Goal: Task Accomplishment & Management: Manage account settings

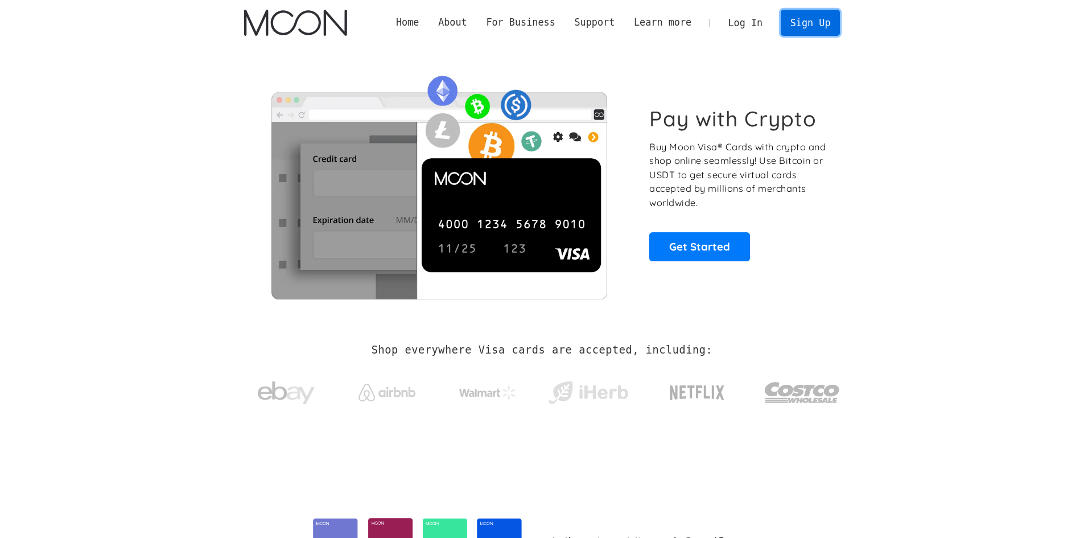
click at [827, 28] on link "Sign Up" at bounding box center [810, 23] width 59 height 26
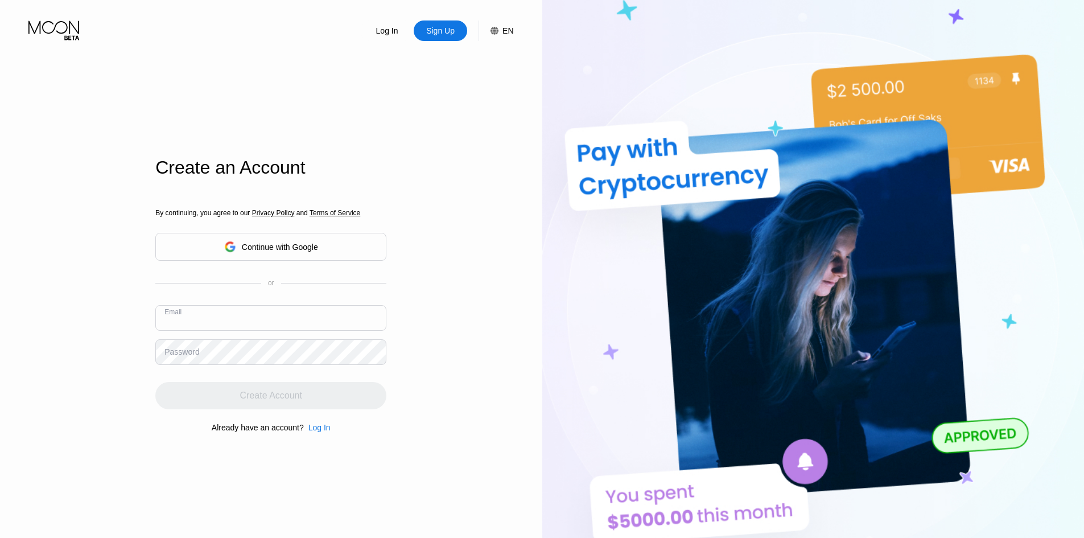
paste input "liorfeldmann@proton.me"
type input "liorfeldmann@proton.me"
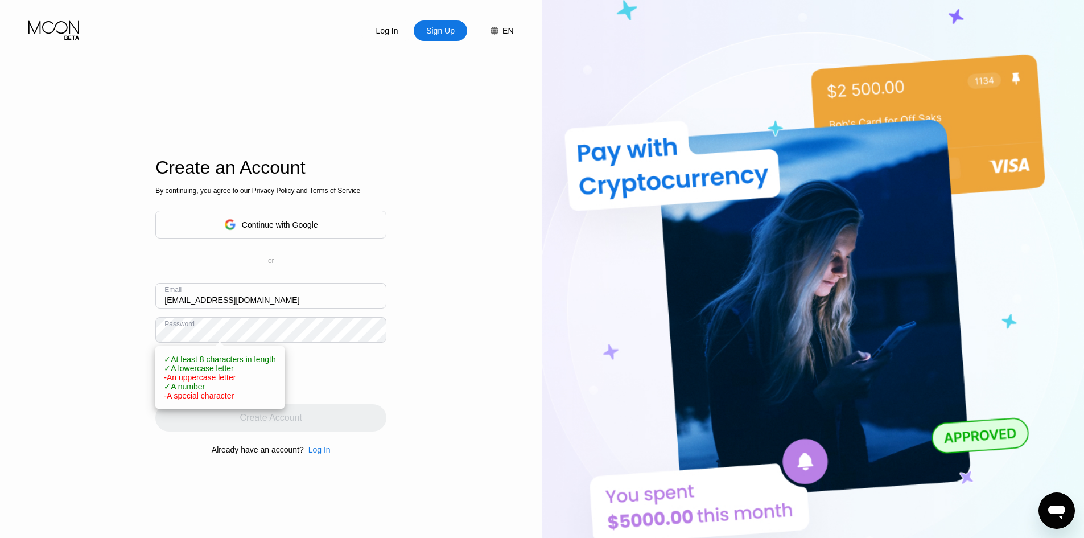
click at [430, 373] on div "Log In Sign Up EN Language English Save Create an Account By continuing, you ag…" at bounding box center [271, 296] width 542 height 592
click at [414, 383] on div "Log In Sign Up EN Language English Save Create an Account By continuing, you ag…" at bounding box center [271, 296] width 542 height 592
click at [42, 311] on div "Log In Sign Up EN Language English Save Create an Account By continuing, you ag…" at bounding box center [271, 296] width 542 height 592
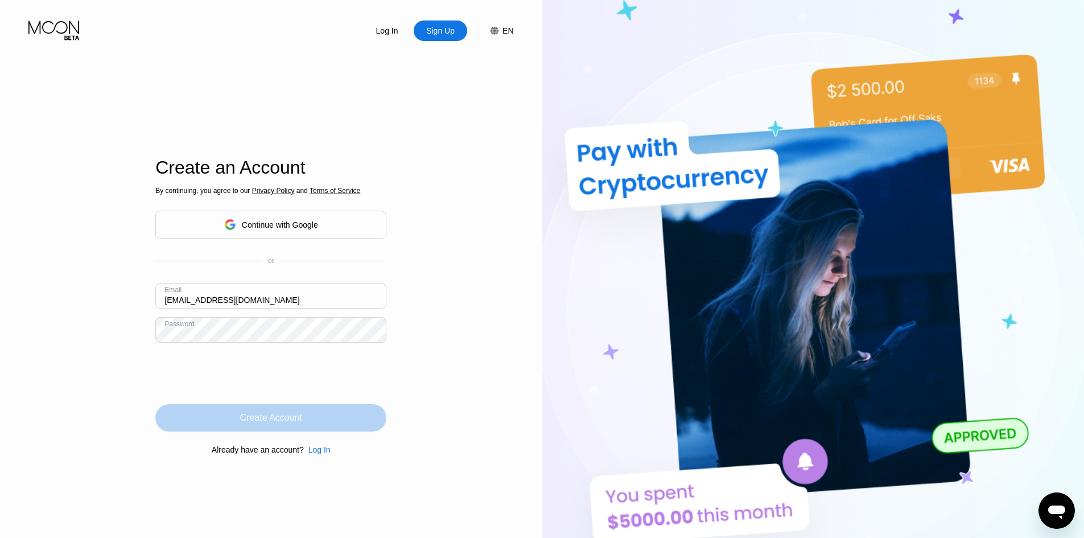
click at [333, 426] on div "Create Account" at bounding box center [270, 417] width 231 height 27
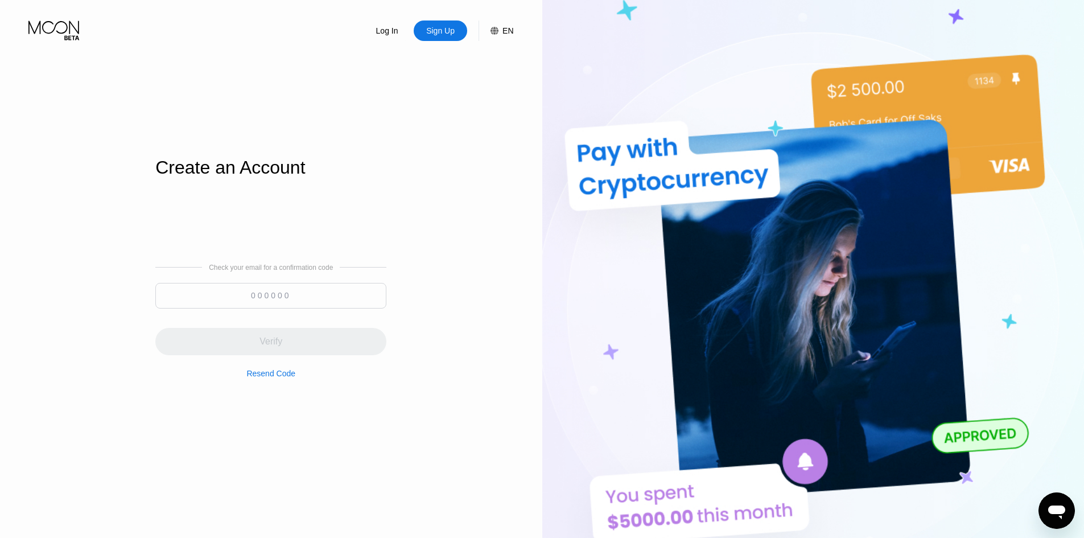
click at [278, 293] on input at bounding box center [270, 296] width 231 height 26
paste input "901524"
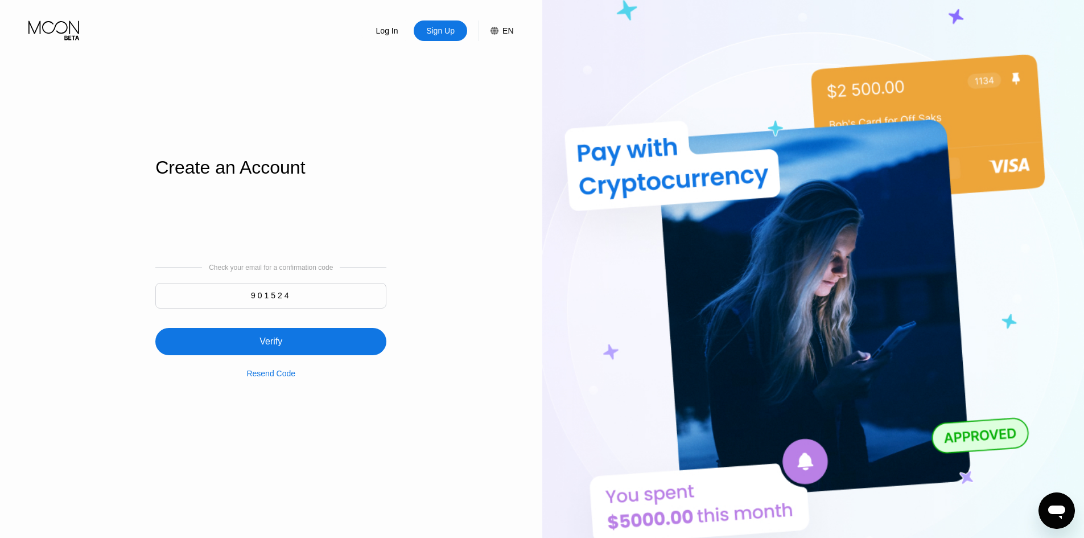
type input "901524"
click at [294, 349] on div "Verify" at bounding box center [270, 341] width 231 height 27
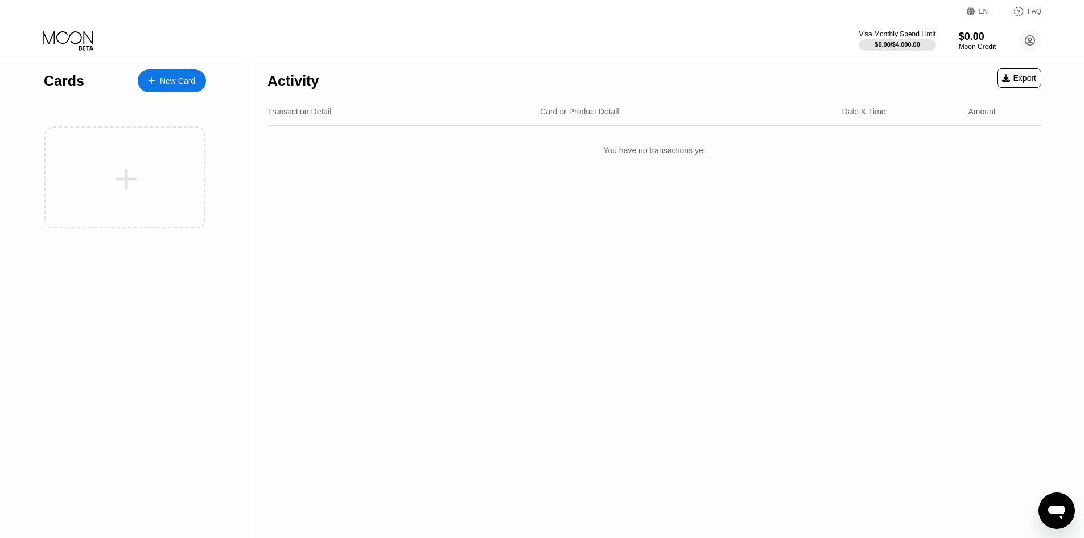
click at [192, 87] on div "New Card" at bounding box center [172, 80] width 68 height 23
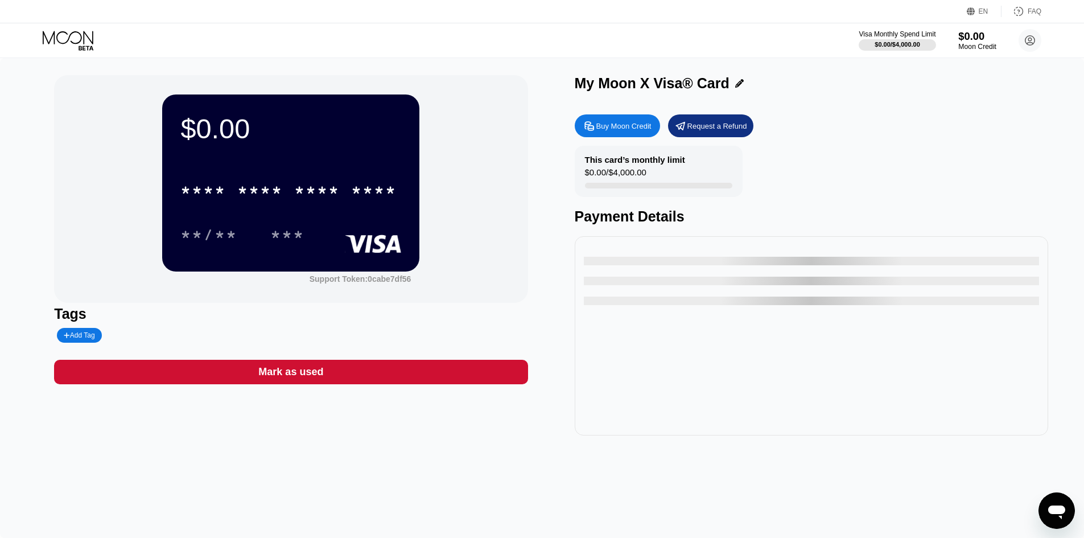
click at [978, 31] on div "$0.00" at bounding box center [977, 36] width 38 height 12
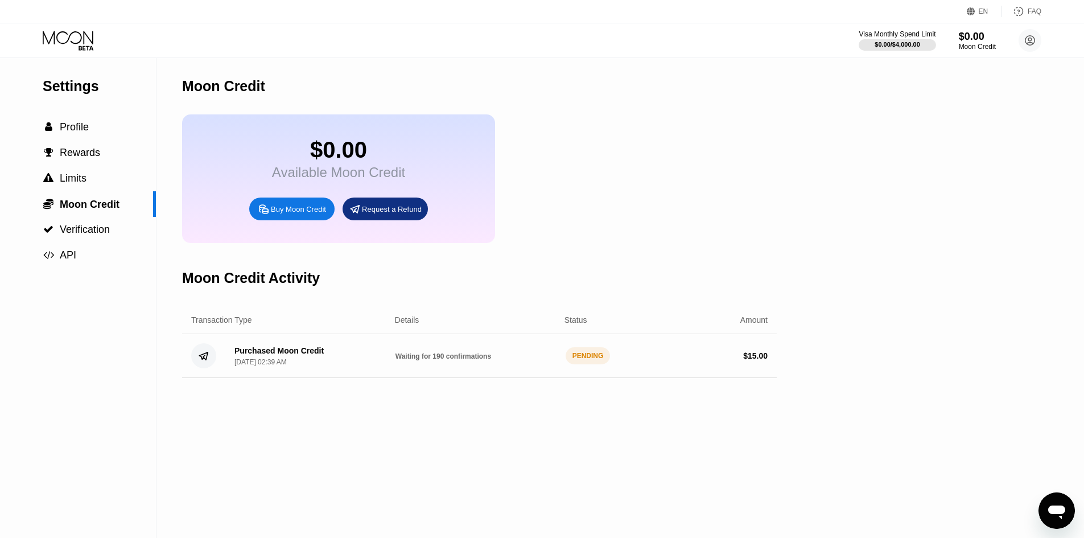
click at [839, 367] on div "Settings  Profile  Rewards  Limits  Moon Credit  Verification  API Moon C…" at bounding box center [542, 298] width 1084 height 480
click at [580, 364] on div "PENDING" at bounding box center [587, 355] width 45 height 17
click at [325, 180] on div "Available Moon Credit" at bounding box center [338, 172] width 133 height 16
click at [328, 162] on div "$0.00" at bounding box center [338, 150] width 133 height 26
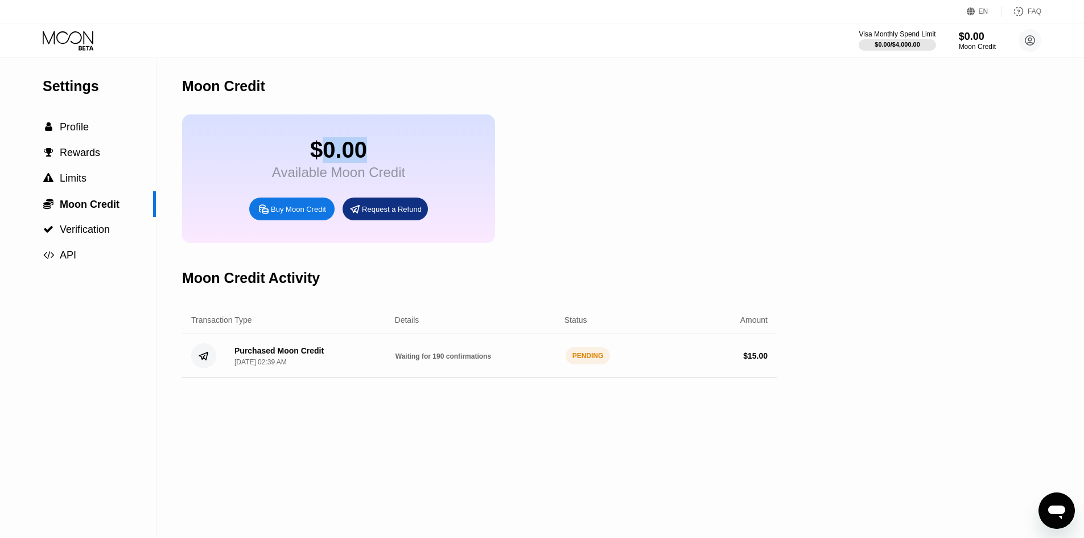
click at [328, 162] on div "$0.00" at bounding box center [338, 150] width 133 height 26
drag, startPoint x: 869, startPoint y: 40, endPoint x: 901, endPoint y: 49, distance: 33.1
click at [901, 49] on div "$0.00 / $4,000.00" at bounding box center [896, 44] width 77 height 13
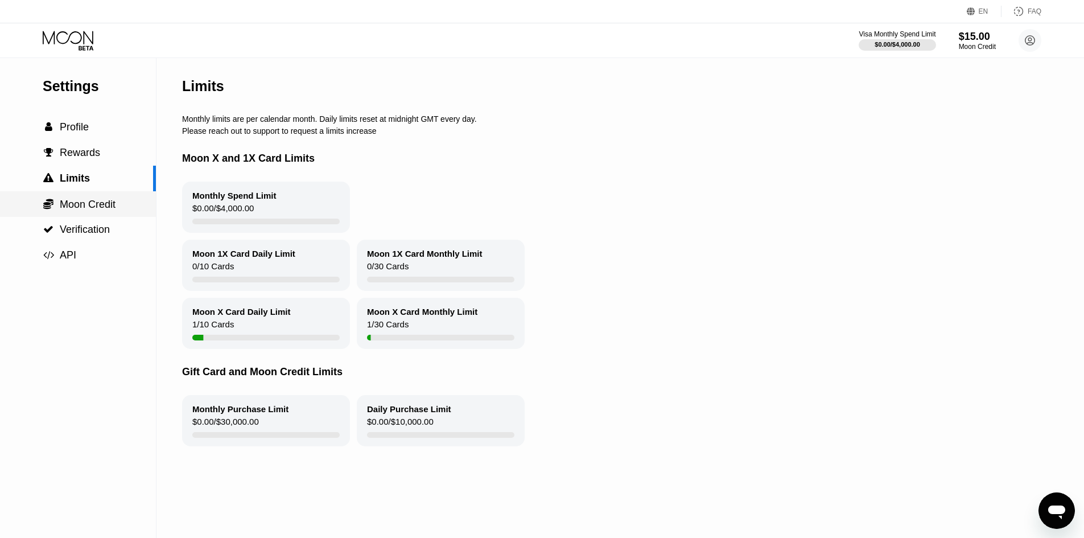
click at [93, 205] on span "Moon Credit" at bounding box center [88, 204] width 56 height 11
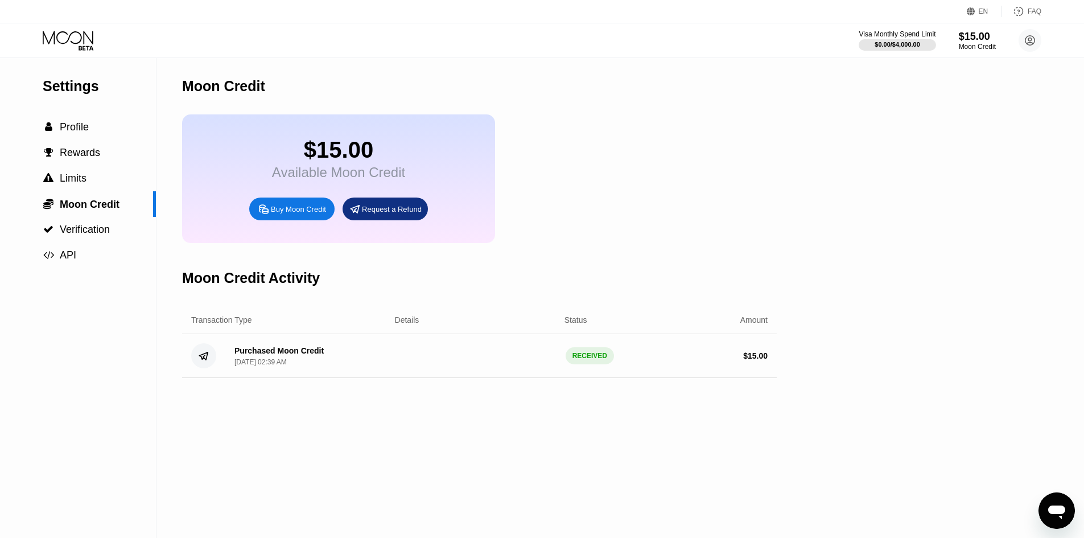
click at [402, 163] on div "$15.00" at bounding box center [338, 150] width 133 height 26
drag, startPoint x: 294, startPoint y: 151, endPoint x: 389, endPoint y: 156, distance: 94.6
click at [389, 156] on div "$15.00" at bounding box center [338, 150] width 133 height 26
click at [315, 150] on div "$15.00" at bounding box center [338, 150] width 133 height 26
drag, startPoint x: 302, startPoint y: 150, endPoint x: 415, endPoint y: 163, distance: 113.4
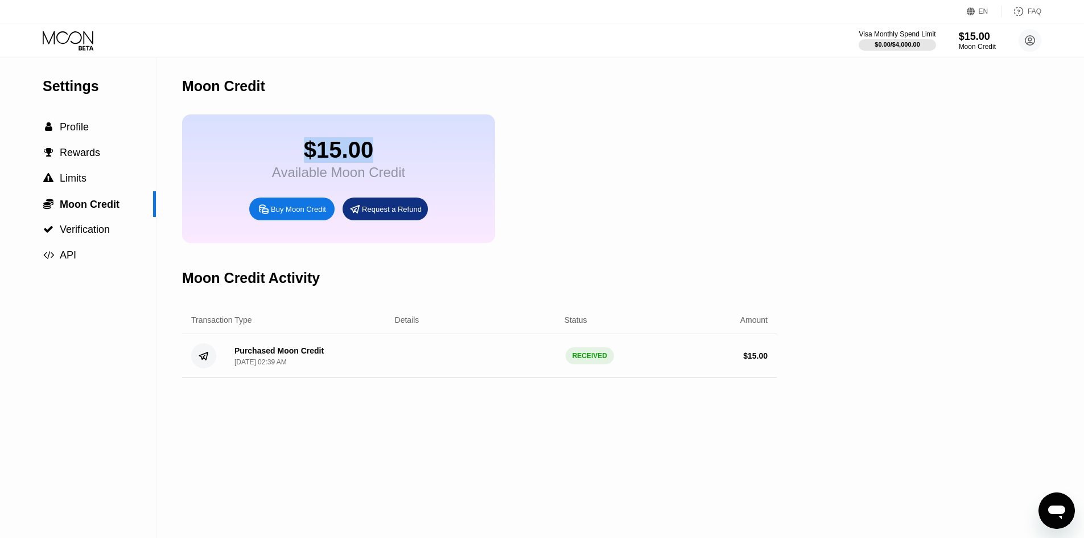
click at [415, 163] on div "$15.00 Available Moon Credit Buy Moon Credit Request a Refund" at bounding box center [338, 178] width 313 height 129
click at [371, 162] on div "$15.00" at bounding box center [338, 150] width 133 height 26
drag, startPoint x: 369, startPoint y: 156, endPoint x: 304, endPoint y: 155, distance: 64.9
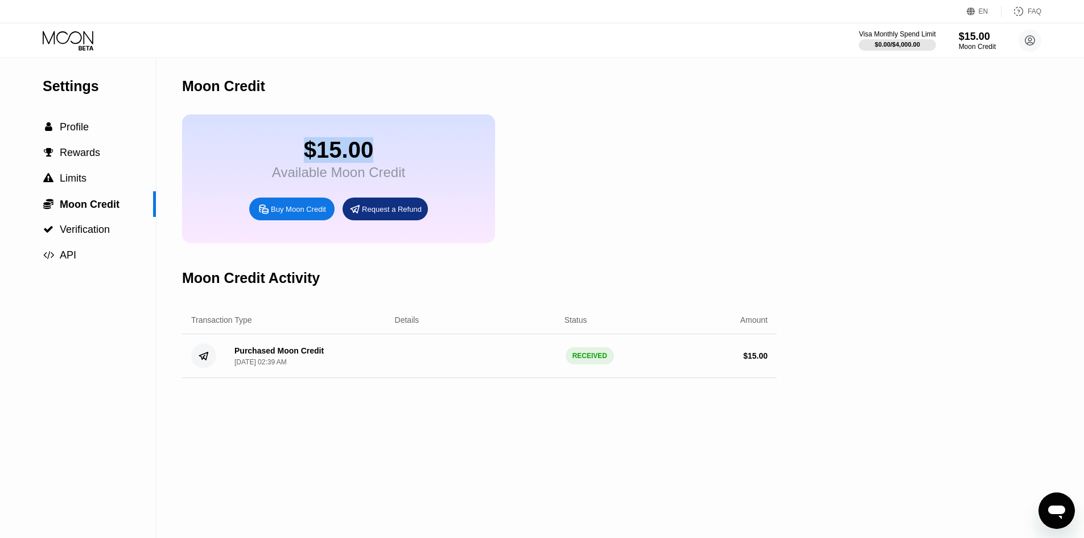
click at [304, 155] on div "$15.00" at bounding box center [338, 150] width 133 height 26
drag, startPoint x: 304, startPoint y: 155, endPoint x: 385, endPoint y: 159, distance: 81.4
click at [385, 159] on div "$15.00" at bounding box center [338, 150] width 133 height 26
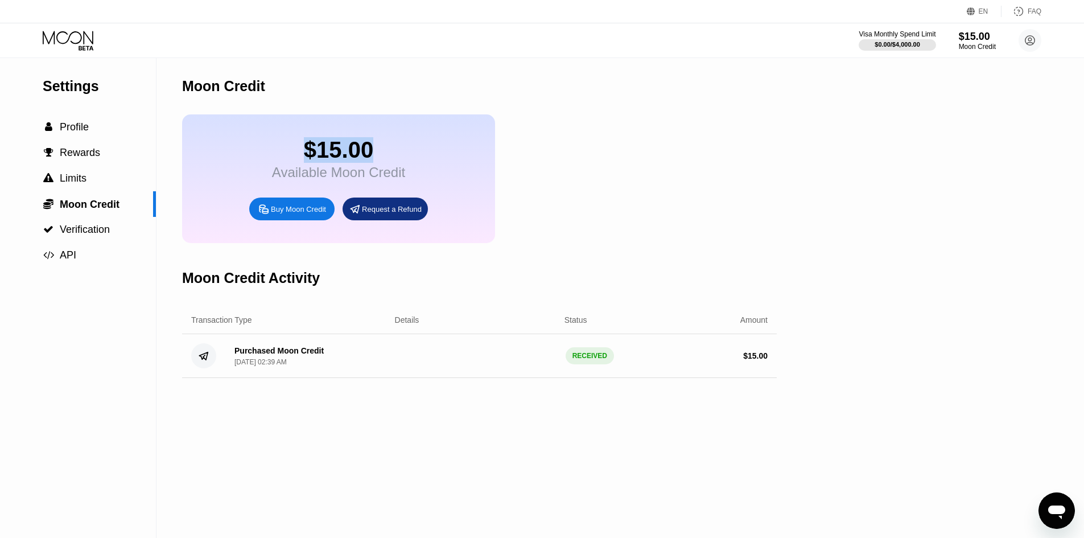
drag, startPoint x: 307, startPoint y: 159, endPoint x: 393, endPoint y: 158, distance: 85.9
click at [393, 158] on div "$15.00" at bounding box center [338, 150] width 133 height 26
drag, startPoint x: 309, startPoint y: 153, endPoint x: 431, endPoint y: 166, distance: 121.9
click at [431, 166] on div "$15.00 Available Moon Credit Buy Moon Credit Request a Refund" at bounding box center [338, 178] width 313 height 129
